Goal: Information Seeking & Learning: Find specific fact

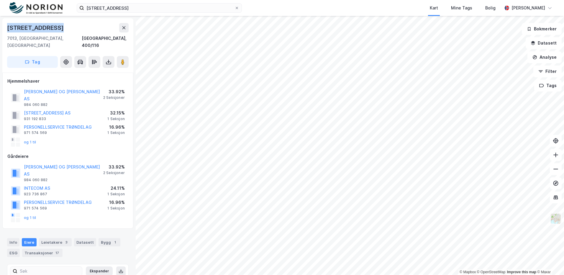
click at [554, 220] on img at bounding box center [555, 218] width 11 height 11
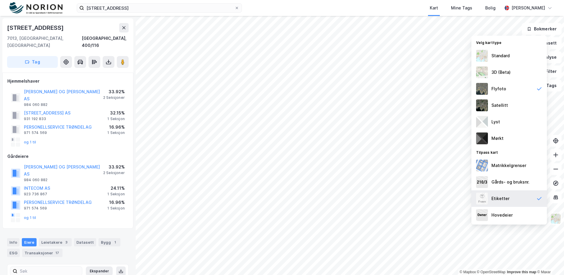
click at [519, 198] on div "Etiketter" at bounding box center [508, 198] width 75 height 17
click at [513, 104] on div "Satellitt" at bounding box center [508, 105] width 75 height 17
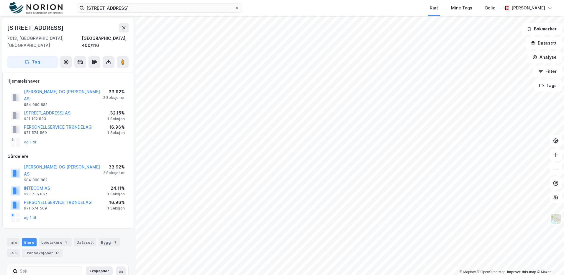
scroll to position [0, 0]
